Goal: Transaction & Acquisition: Obtain resource

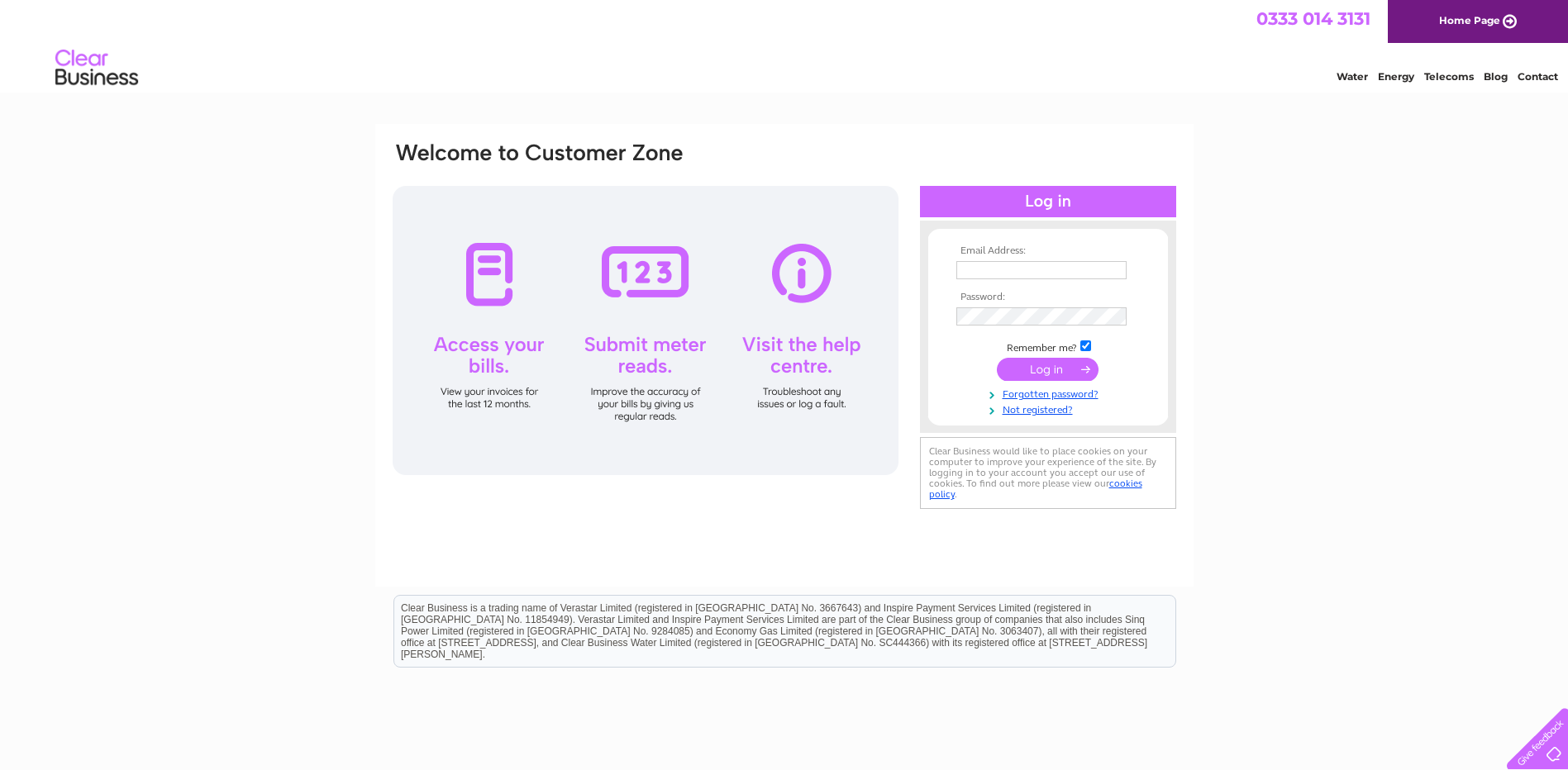
type input "contact@kellyandcomac.co.uk"
click at [1043, 368] on input "submit" at bounding box center [1048, 369] width 101 height 23
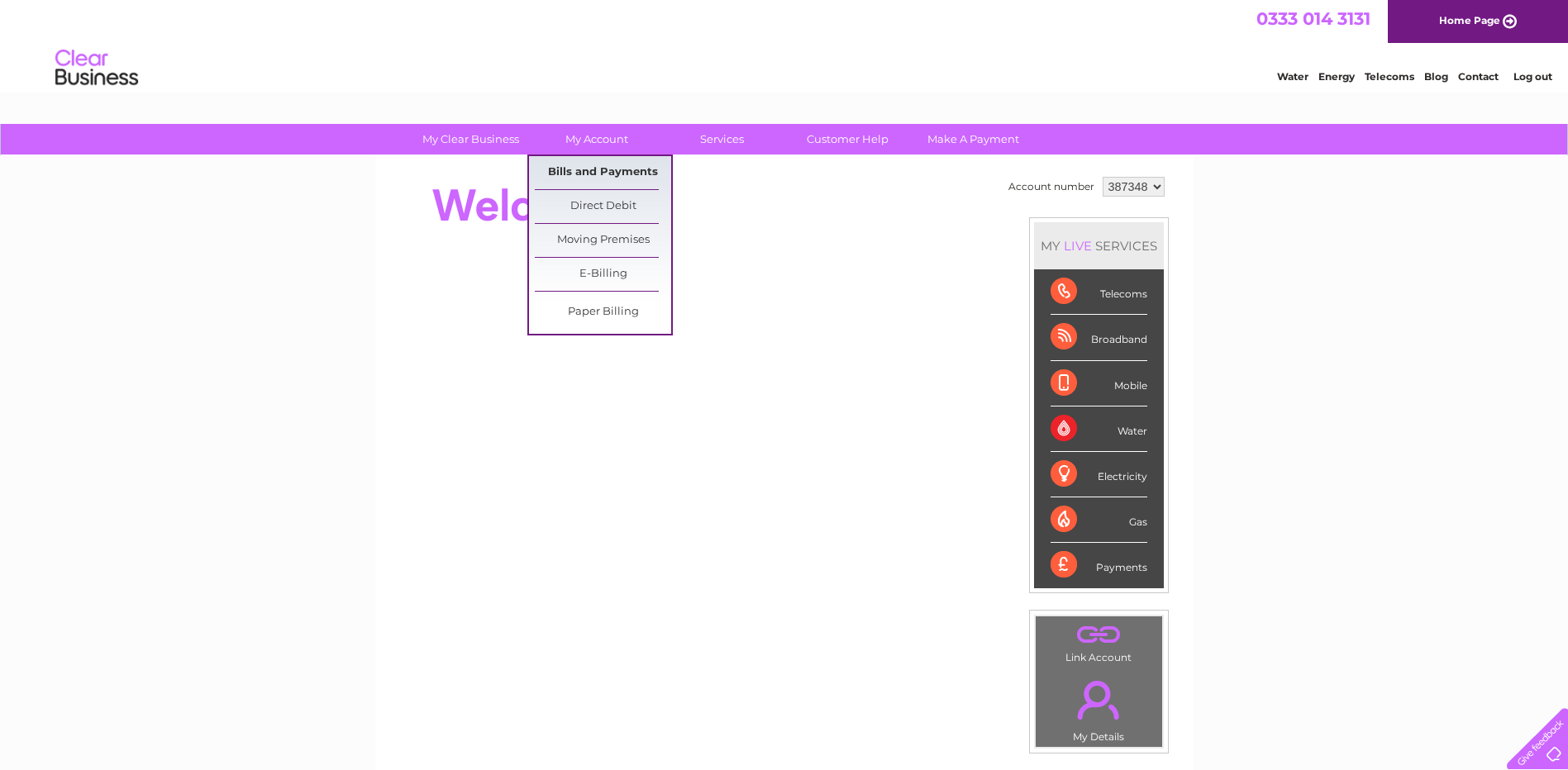
click at [605, 166] on link "Bills and Payments" at bounding box center [603, 173] width 137 height 33
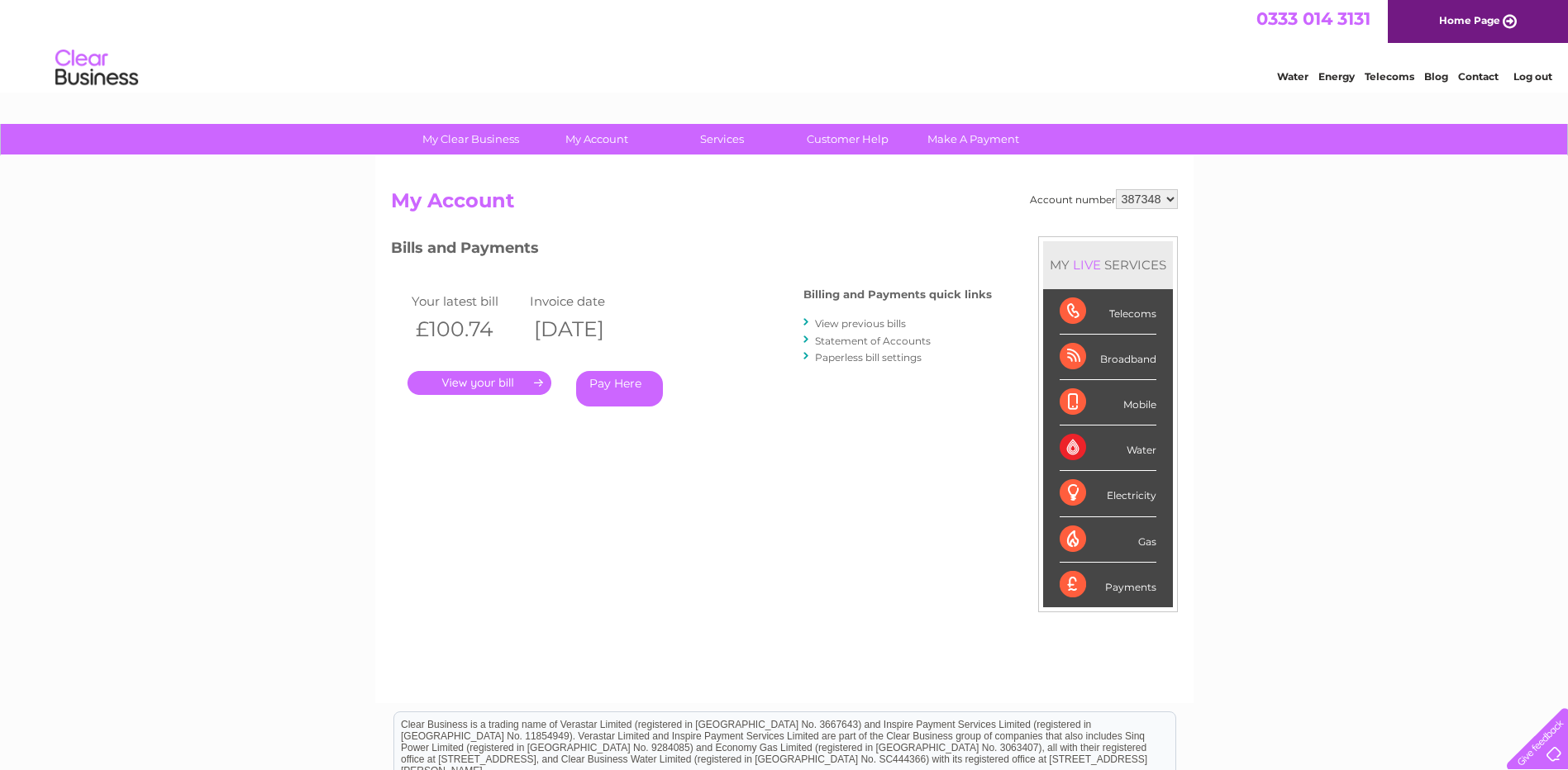
click at [493, 387] on link "." at bounding box center [479, 383] width 144 height 24
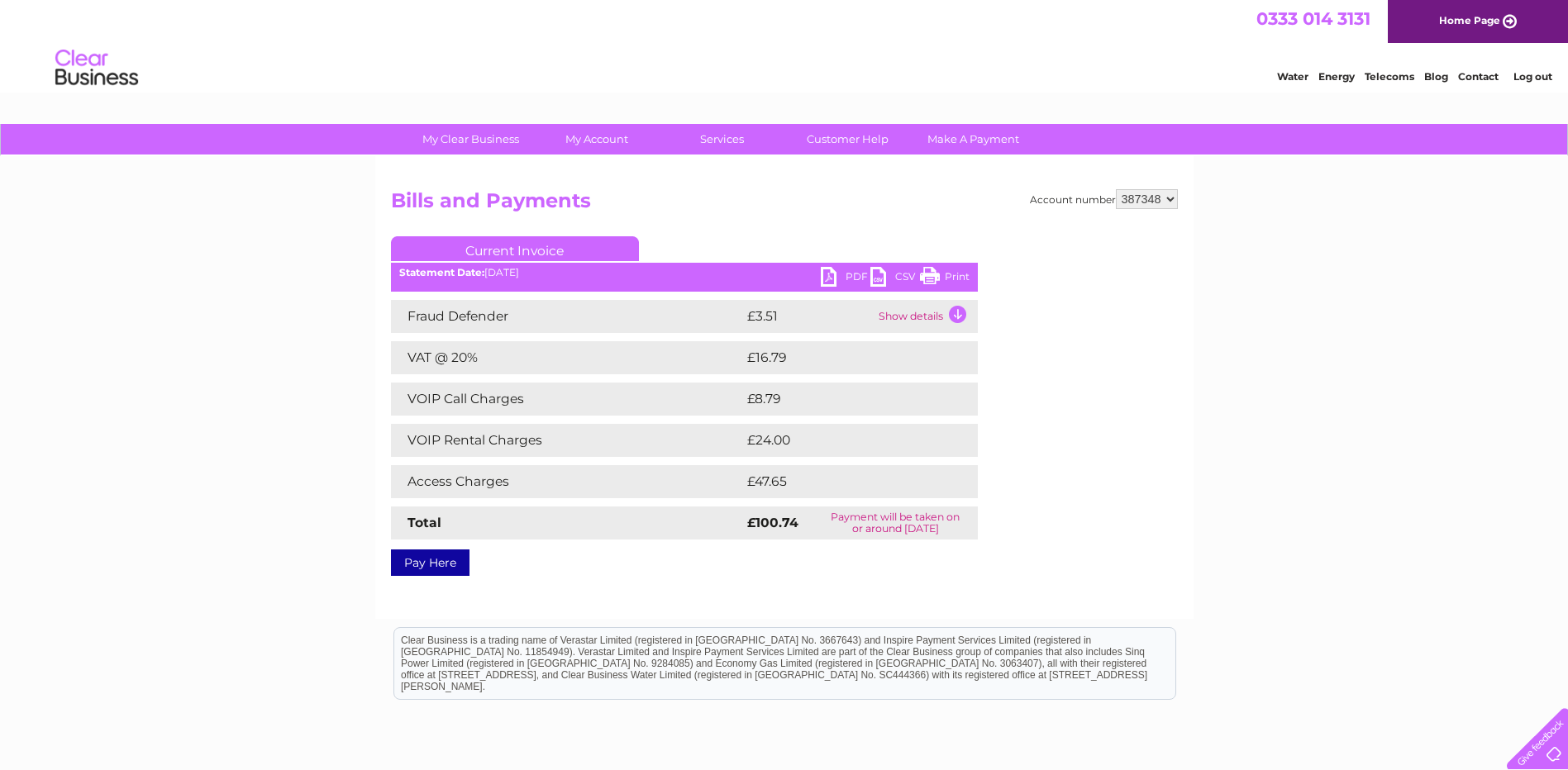
click at [840, 277] on link "PDF" at bounding box center [846, 279] width 50 height 24
click at [836, 273] on link "PDF" at bounding box center [846, 279] width 50 height 24
